Goal: Transaction & Acquisition: Purchase product/service

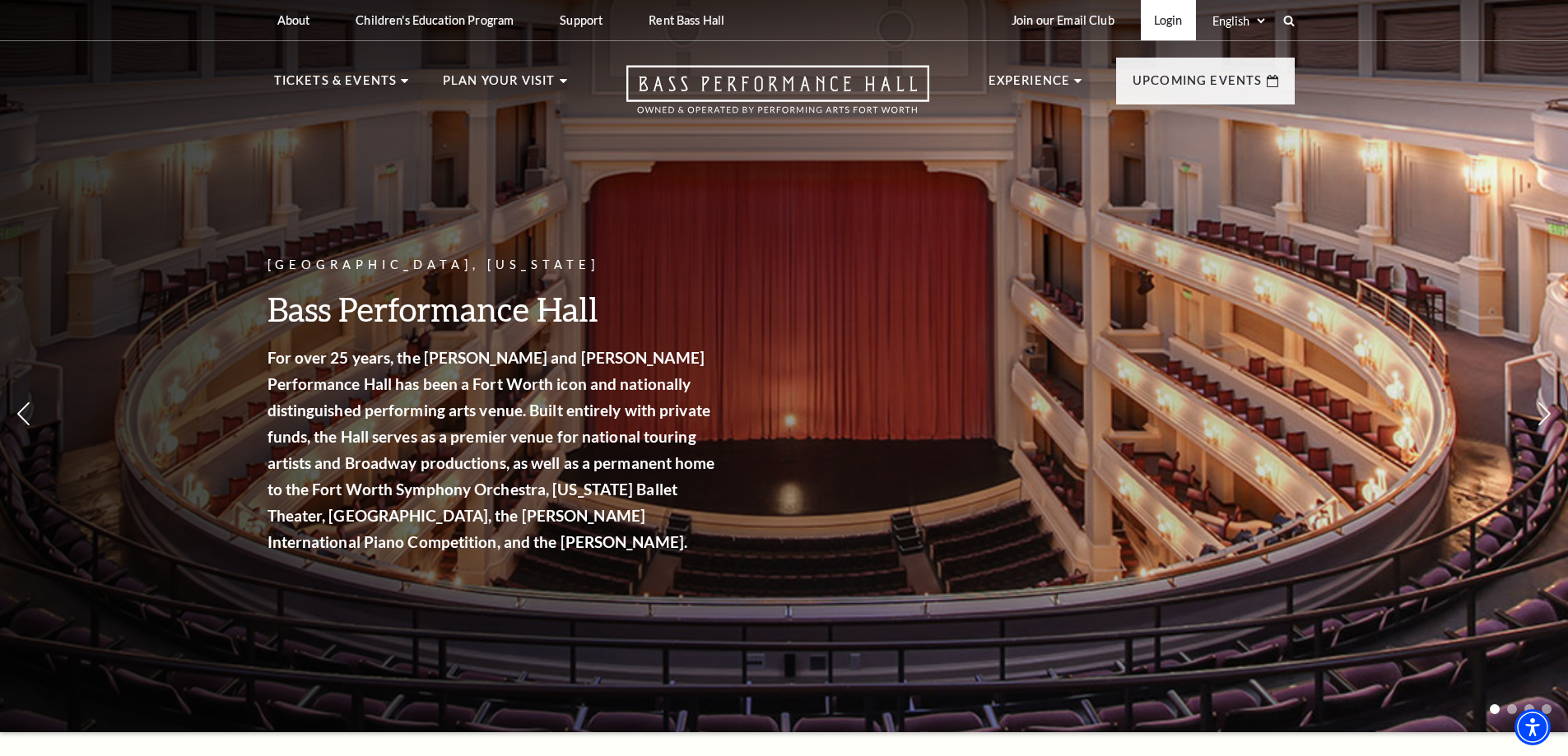
click at [1182, 16] on link "Login" at bounding box center [1168, 20] width 55 height 41
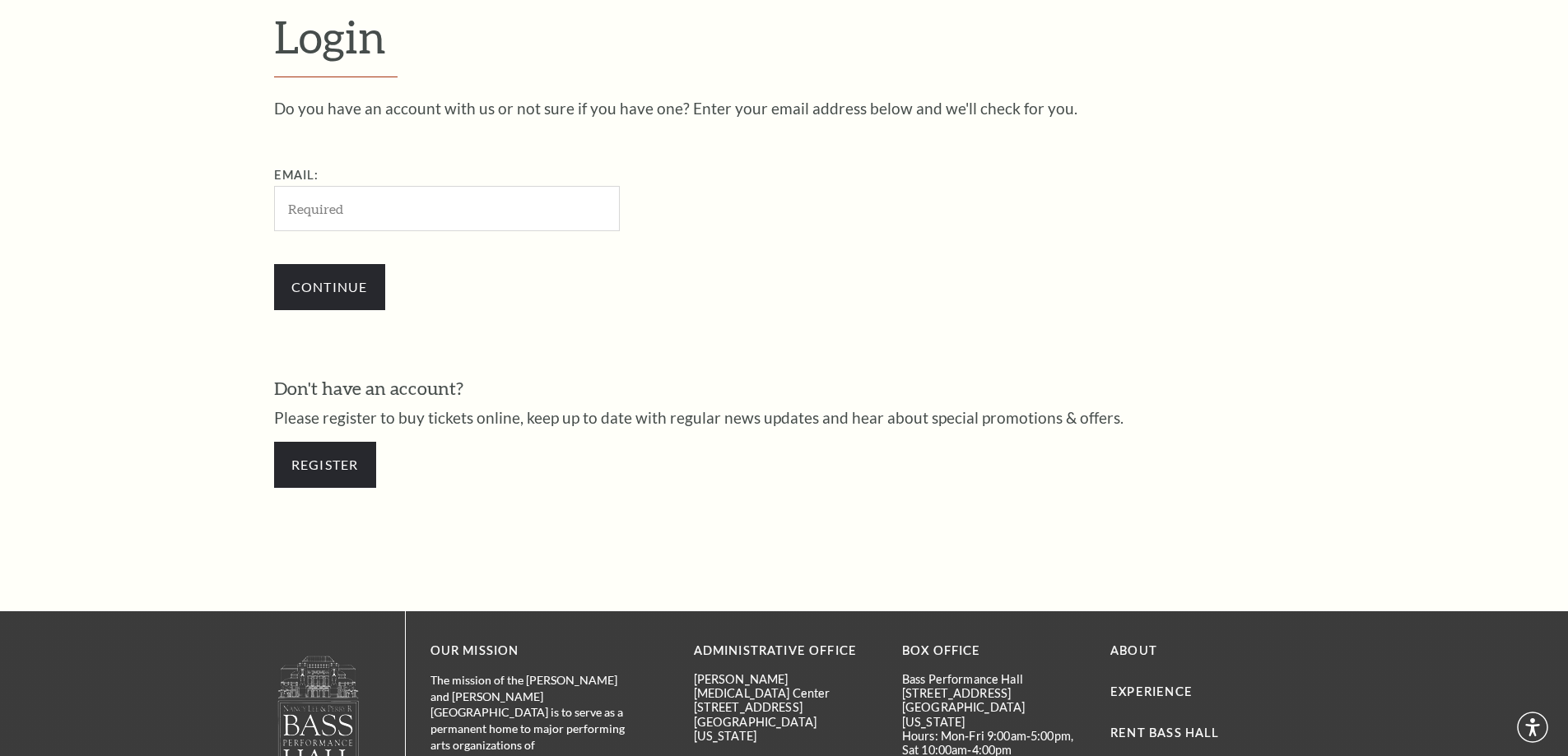
scroll to position [550, 0]
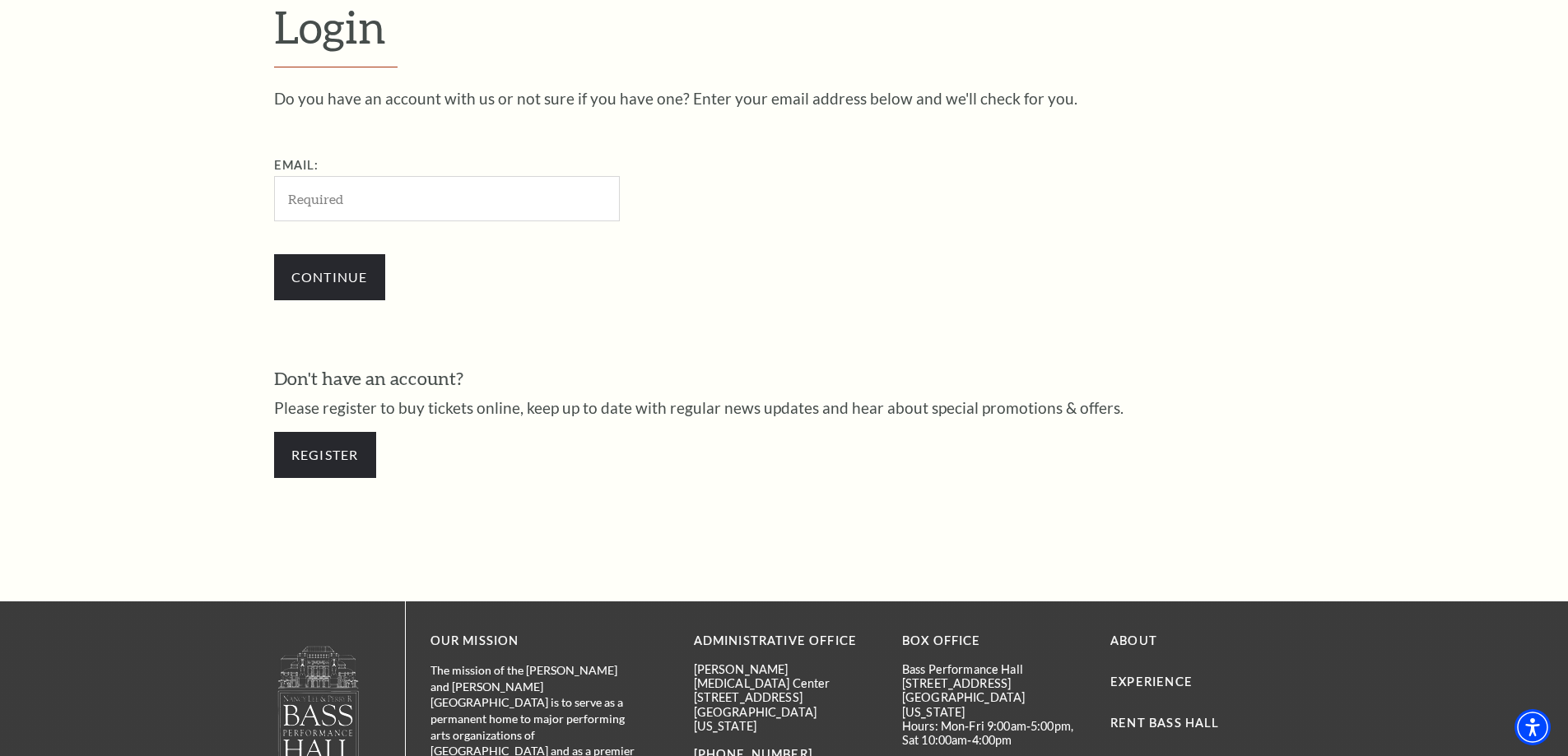
click at [587, 209] on input "Email:" at bounding box center [447, 199] width 346 height 45
type input "sabs5196@yahoo.com"
click at [340, 273] on input "Continue" at bounding box center [330, 277] width 111 height 46
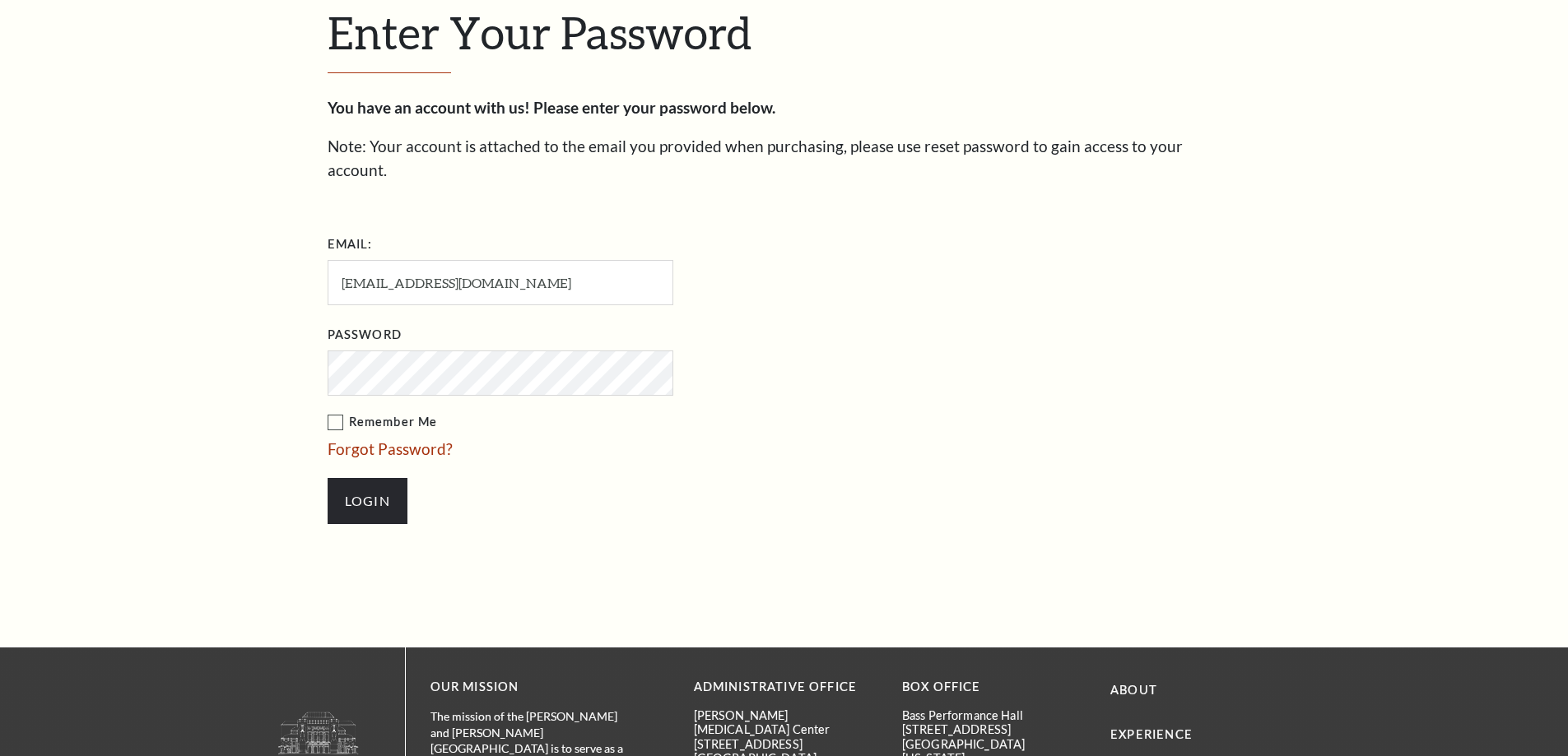
scroll to position [566, 0]
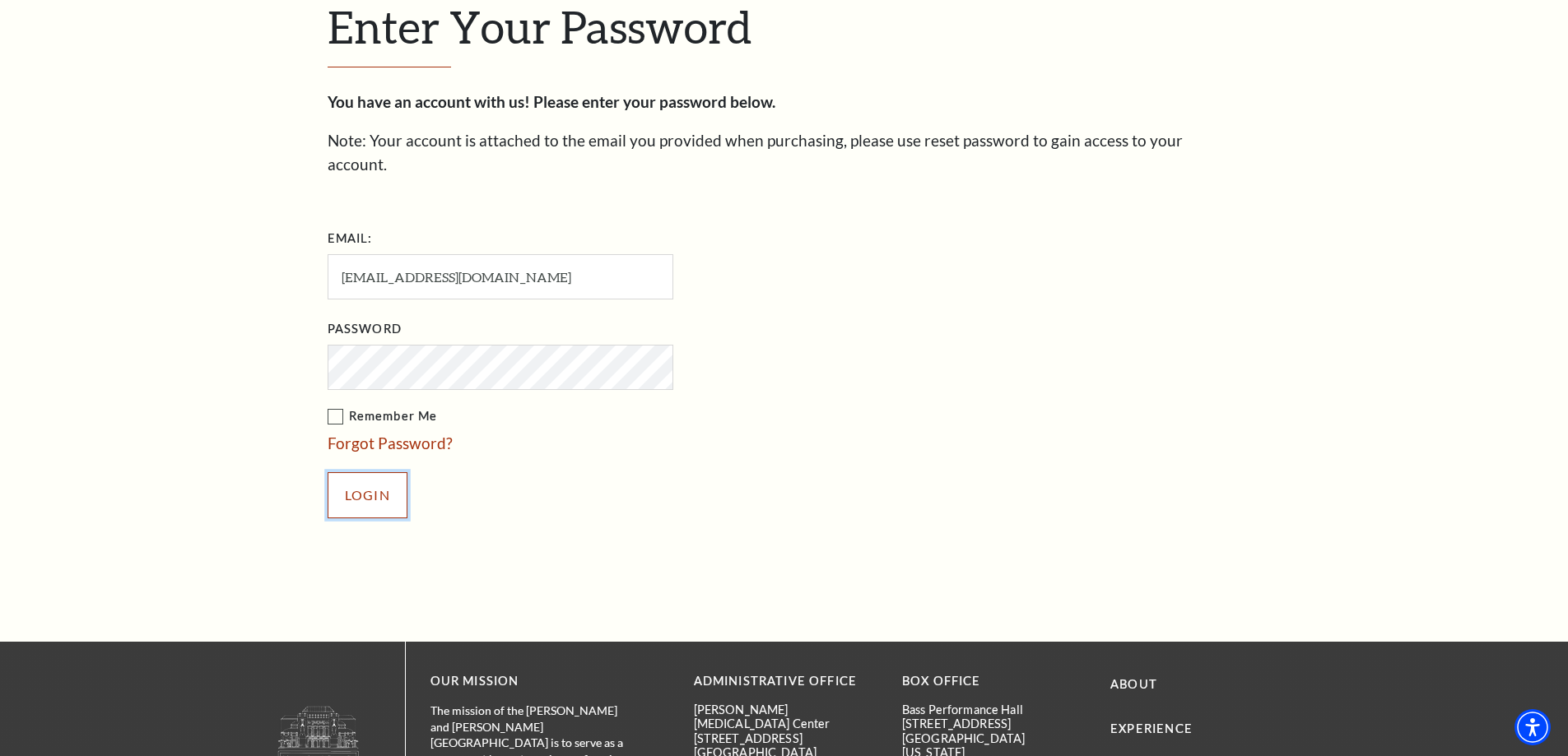
click at [344, 472] on input "Login" at bounding box center [368, 495] width 80 height 46
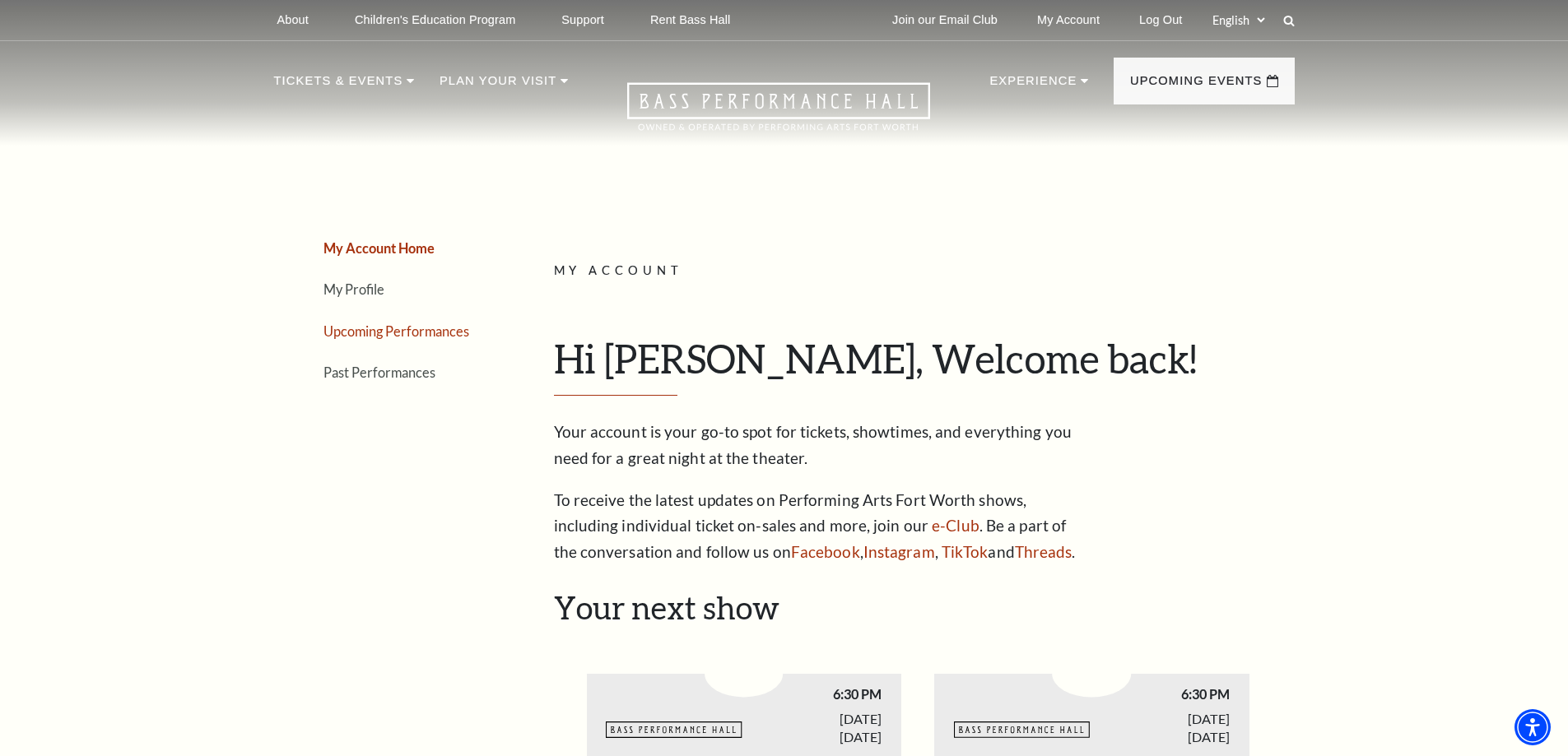
click at [440, 333] on link "Upcoming Performances" at bounding box center [396, 331] width 145 height 16
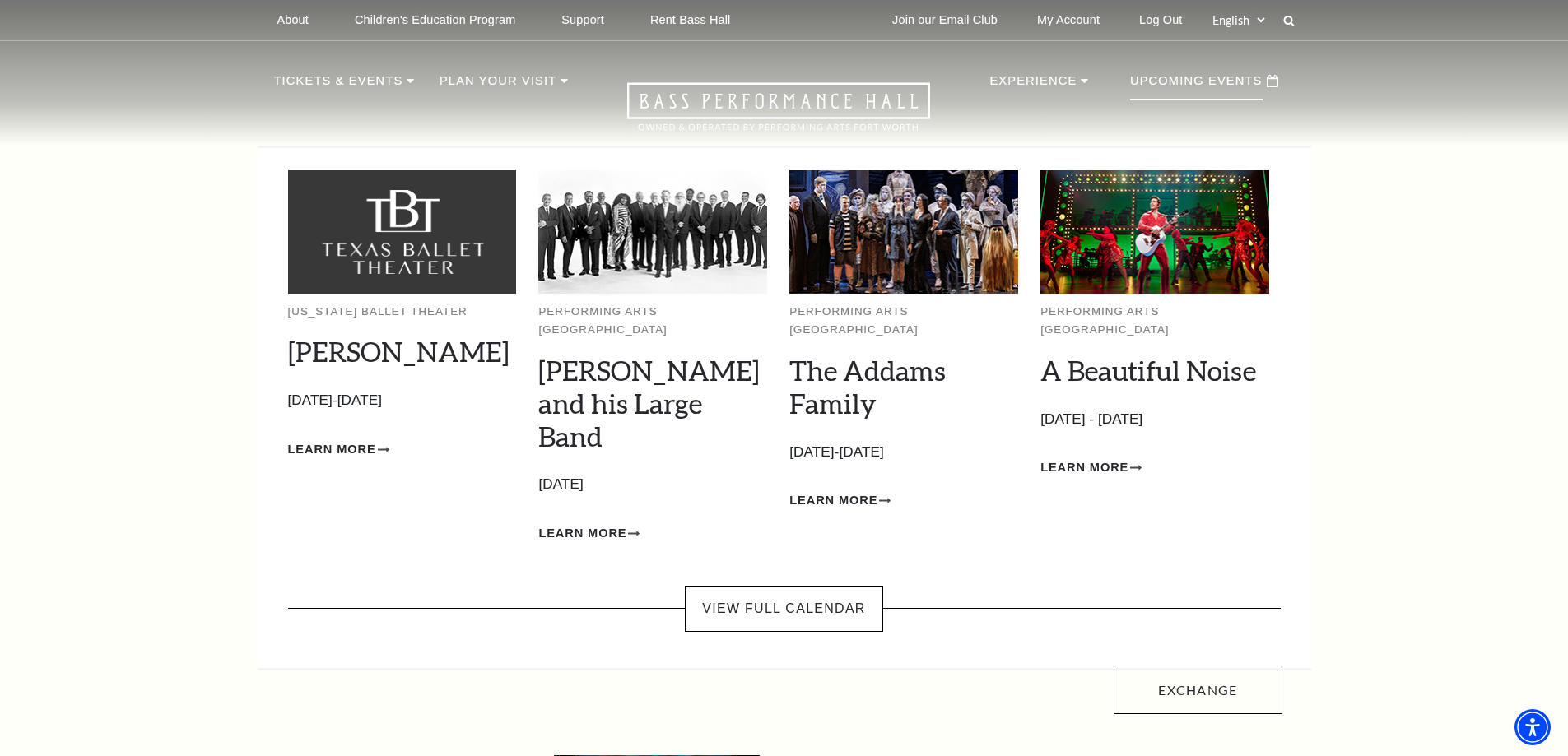
click at [1192, 80] on p "Upcoming Events" at bounding box center [1196, 86] width 132 height 29
click at [840, 366] on link "The Addams Family" at bounding box center [867, 387] width 157 height 66
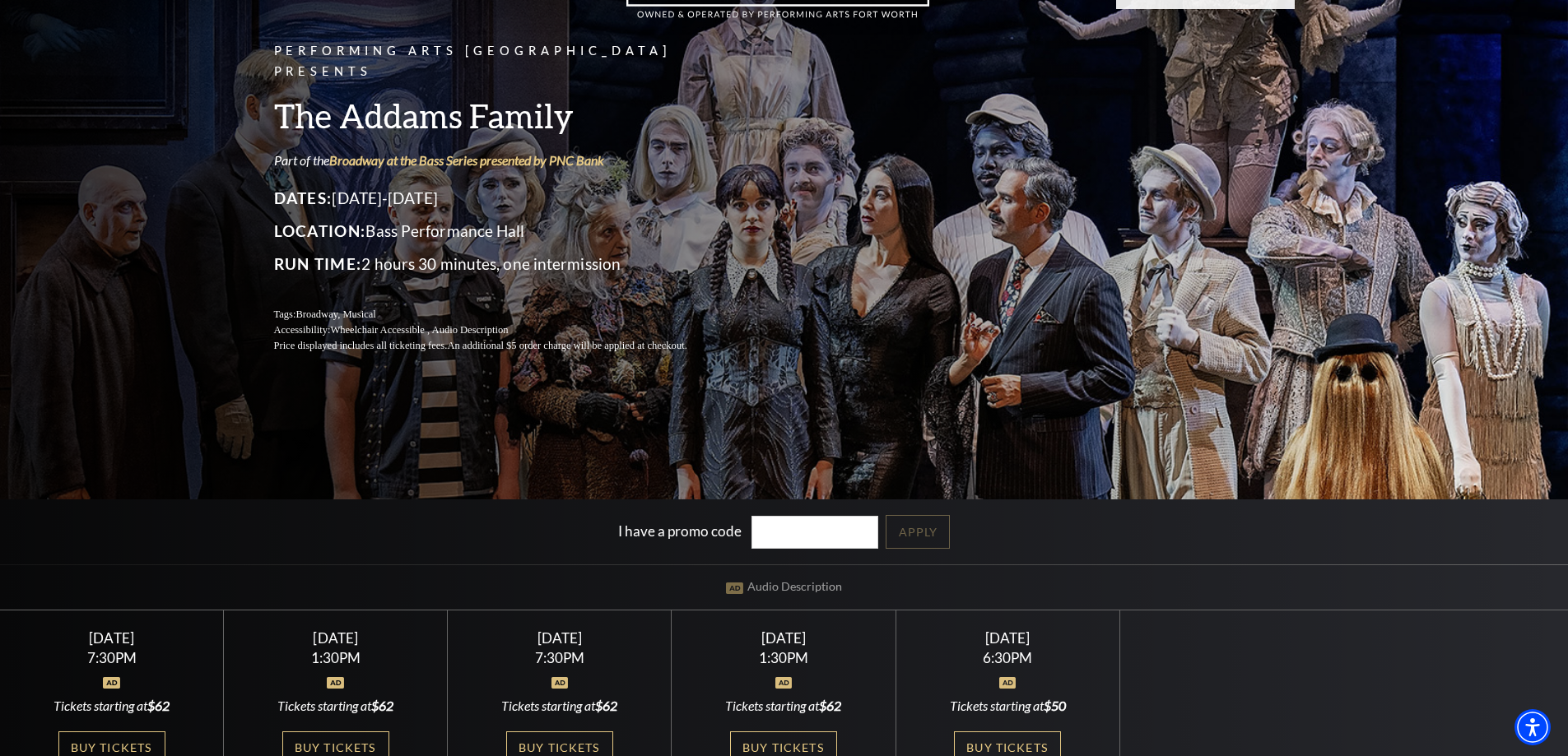
scroll to position [247, 0]
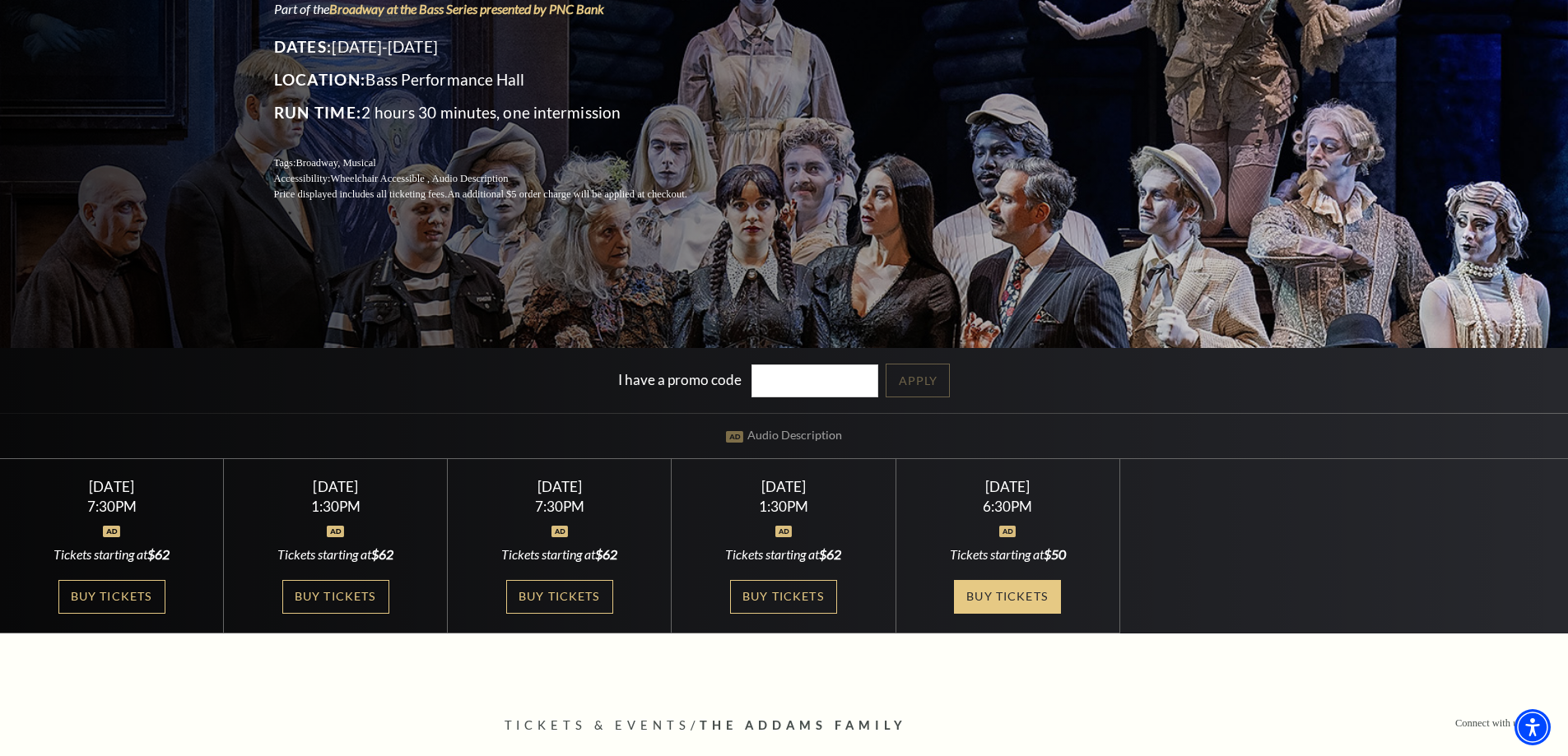
click at [987, 599] on link "Buy Tickets" at bounding box center [1008, 597] width 107 height 34
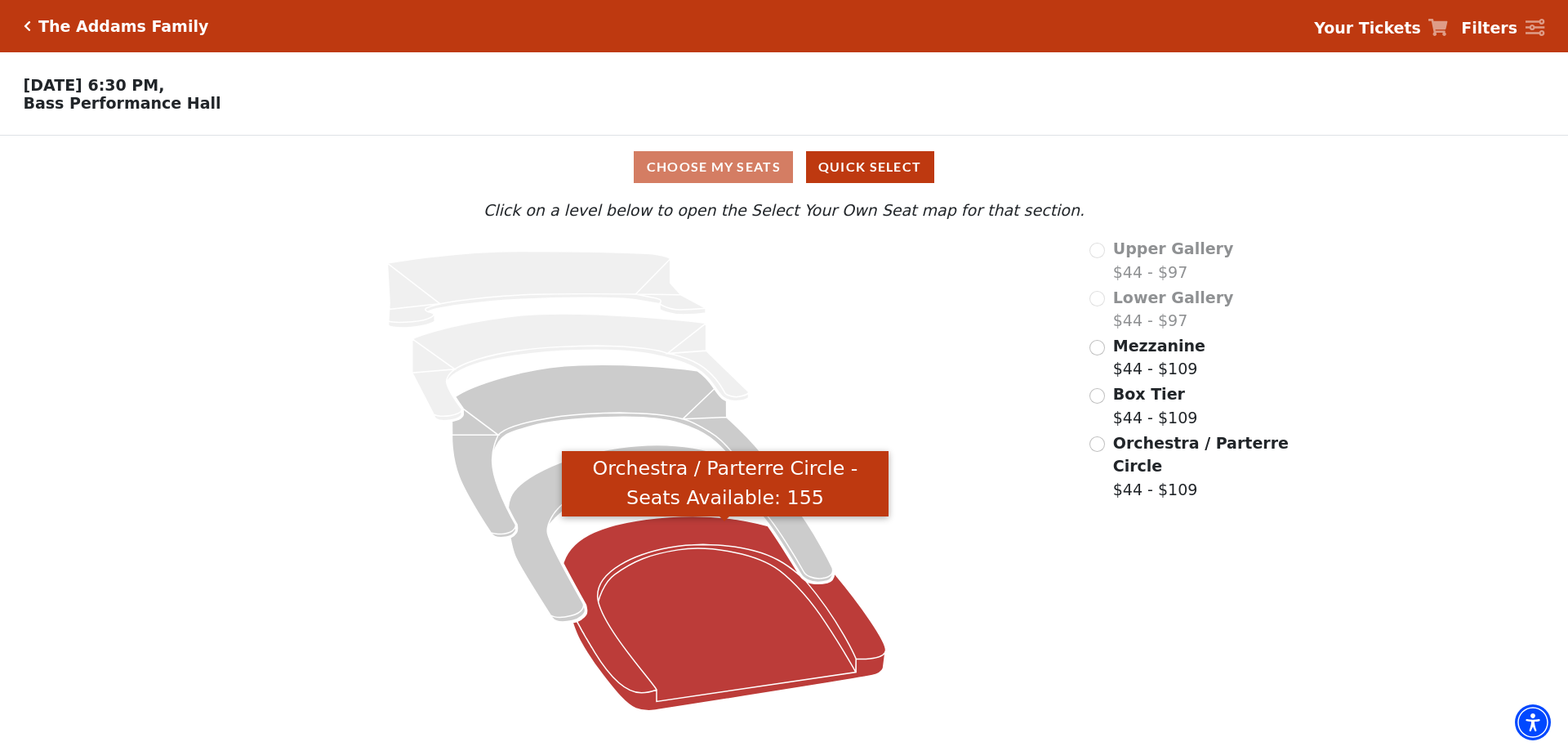
click at [668, 582] on icon "Orchestra / Parterre Circle - Seats Available: 155" at bounding box center [725, 614] width 323 height 194
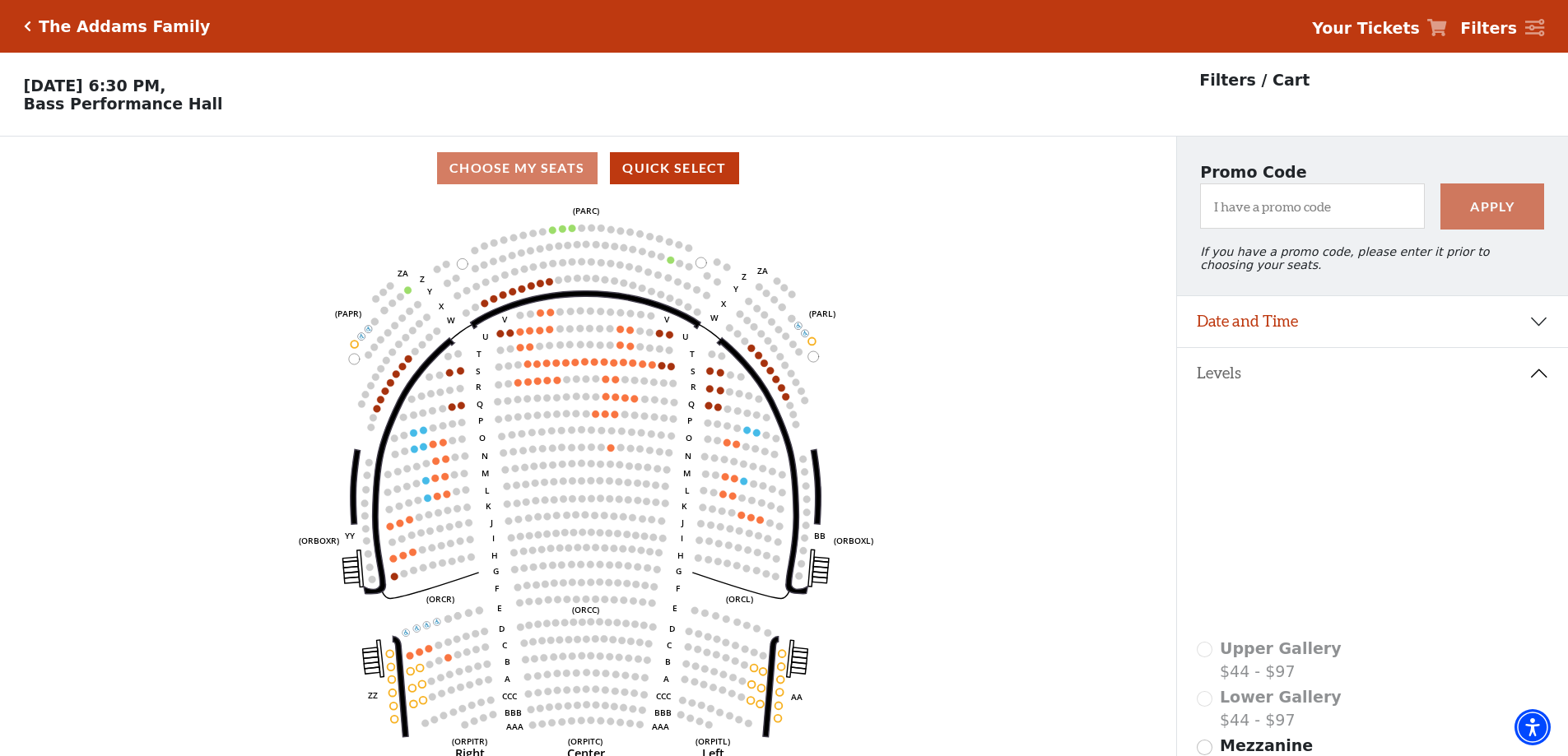
scroll to position [76, 0]
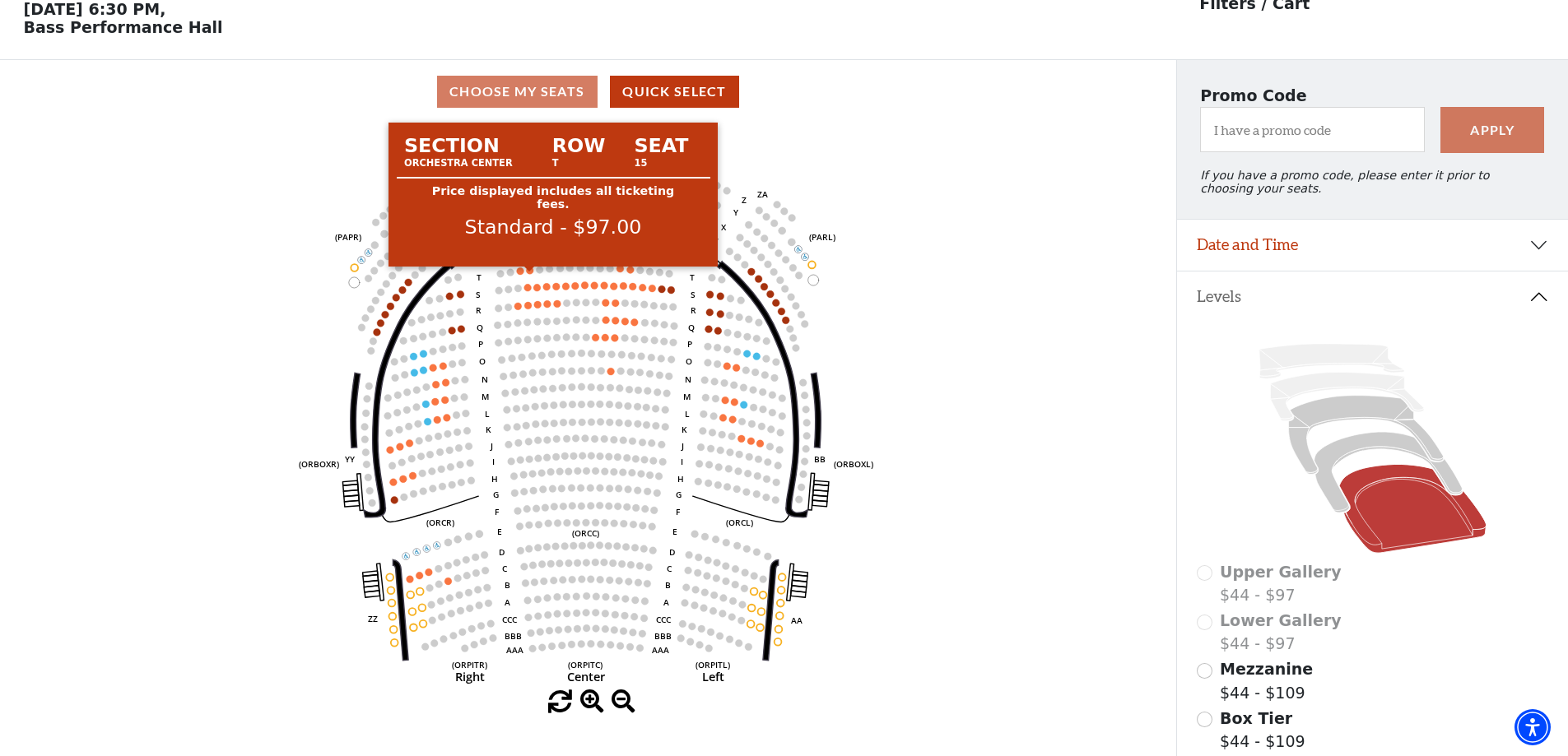
click at [531, 274] on circle at bounding box center [530, 270] width 8 height 8
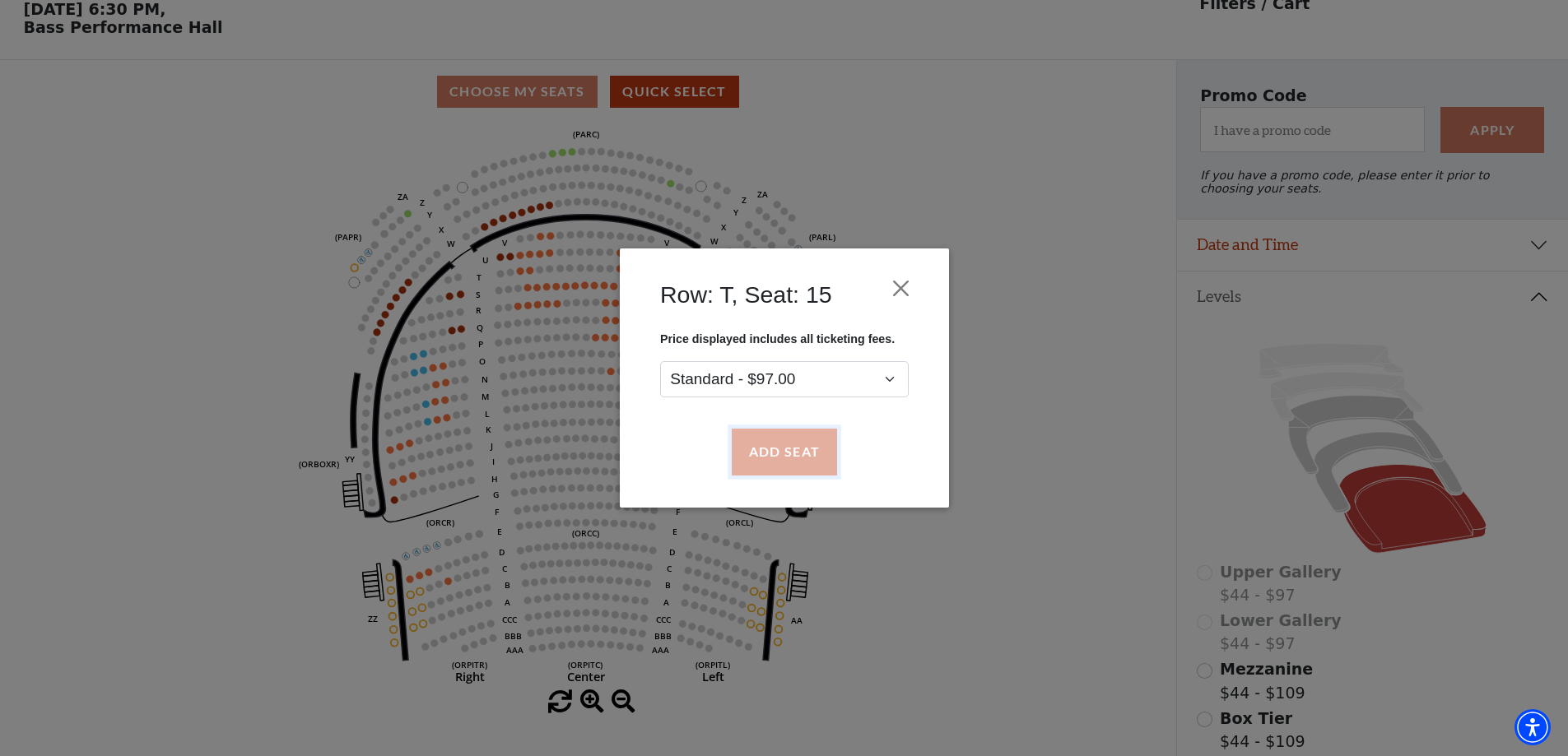
click at [802, 463] on button "Add Seat" at bounding box center [784, 452] width 106 height 46
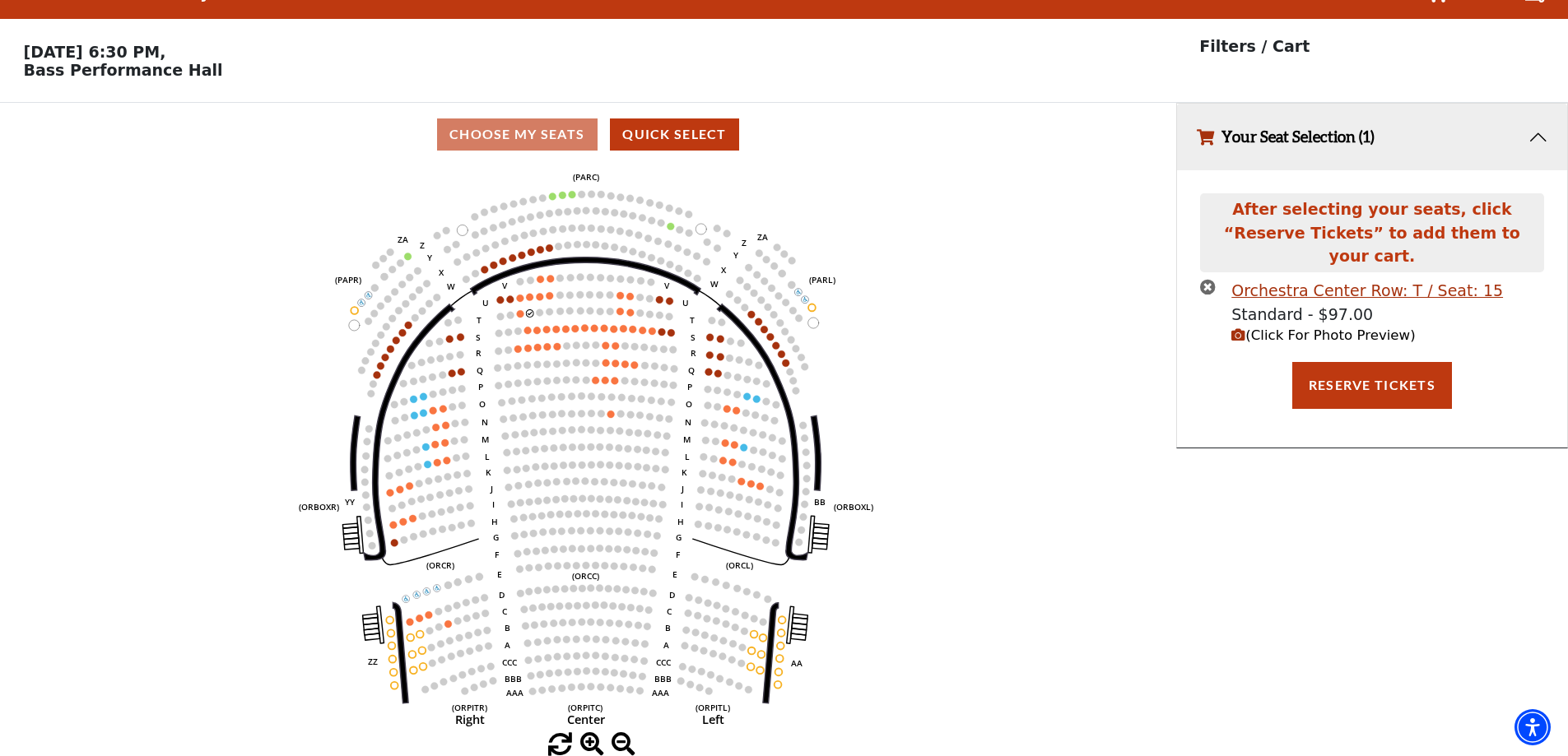
scroll to position [0, 0]
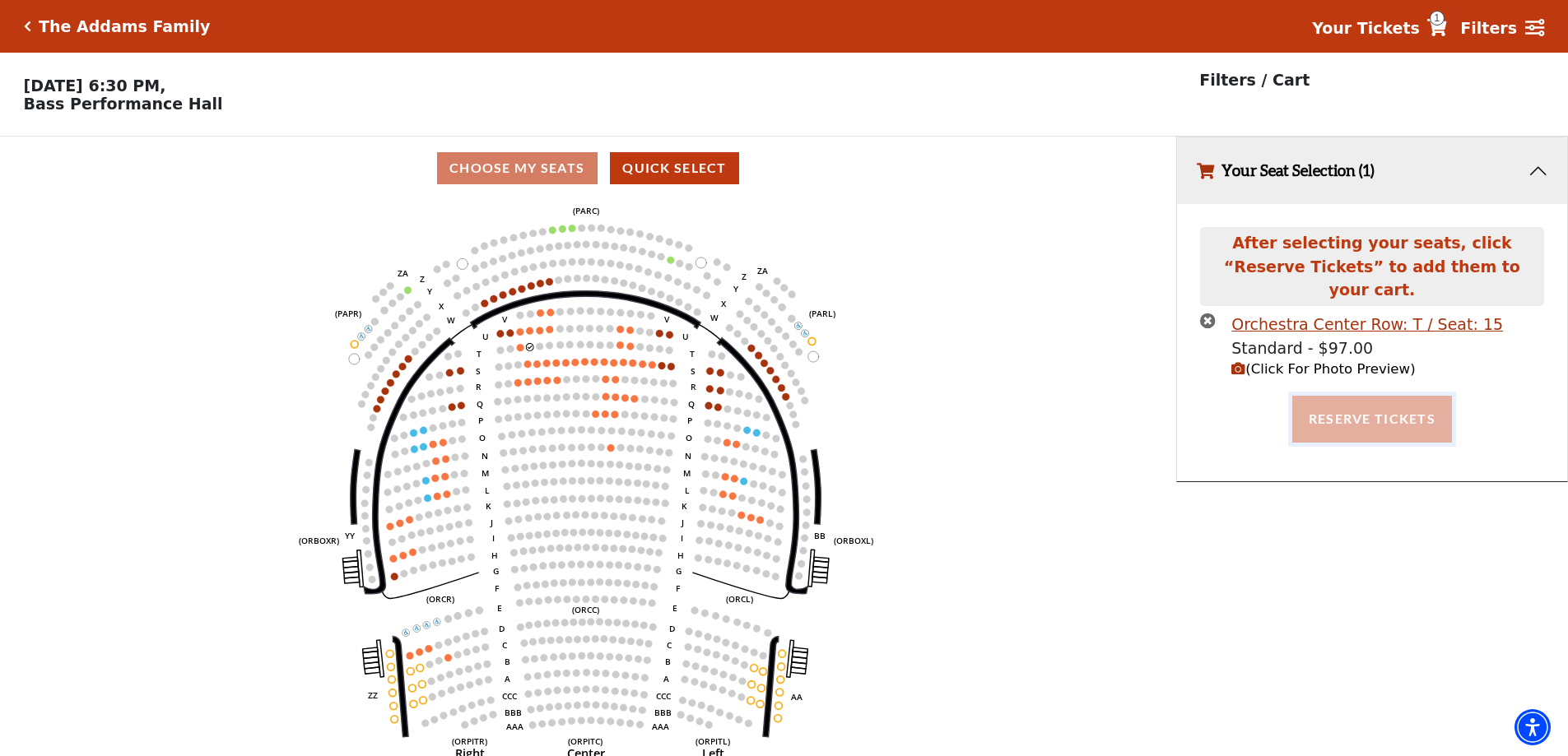
click at [1340, 407] on button "Reserve Tickets" at bounding box center [1372, 419] width 160 height 46
click at [1052, 546] on icon "Left (ORPITL) Right (ORPITR) Center (ORPITC) ZZ AA YY BB ZA ZA (ORCL) (ORCR) (O…" at bounding box center [588, 483] width 1058 height 567
click at [1106, 398] on icon "Left (ORPITL) Right (ORPITR) Center (ORPITC) ZZ AA YY BB ZA ZA (ORCL) (ORCR) (O…" at bounding box center [588, 483] width 1058 height 567
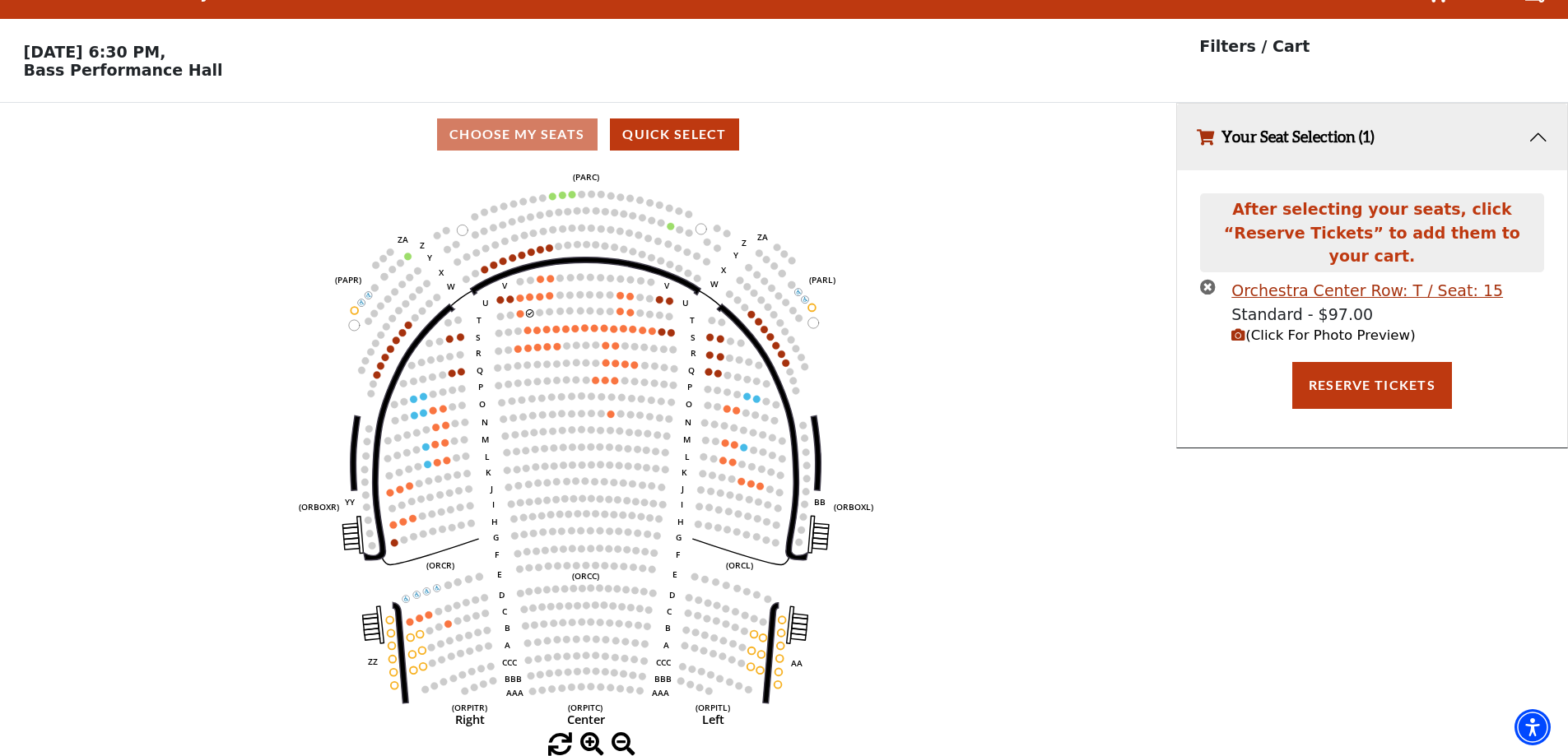
click at [1011, 410] on icon "Left (ORPITL) Right (ORPITR) Center (ORPITC) ZZ AA YY BB ZA ZA (ORCL) (ORCR) (O…" at bounding box center [588, 449] width 1058 height 567
